Goal: Navigation & Orientation: Understand site structure

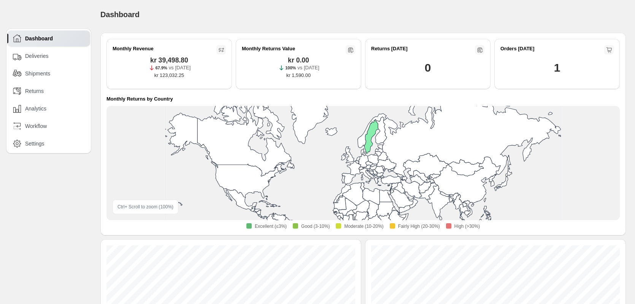
click at [200, 21] on div "Dashboard. This page is ready Dashboard" at bounding box center [363, 14] width 526 height 29
click at [52, 34] on div "Dashboard" at bounding box center [48, 38] width 83 height 16
click at [57, 115] on div "Analytics" at bounding box center [48, 108] width 83 height 16
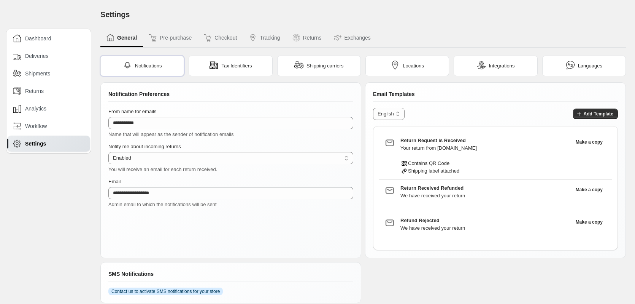
scroll to position [48, 0]
